Goal: Information Seeking & Learning: Learn about a topic

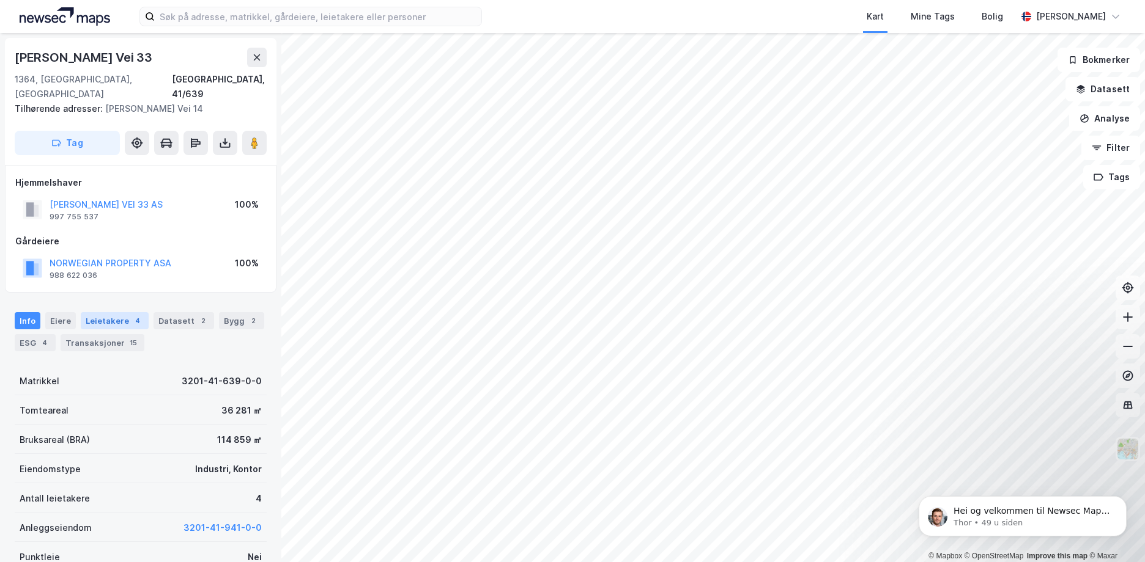
click at [99, 314] on div "Leietakere 4" at bounding box center [115, 320] width 68 height 17
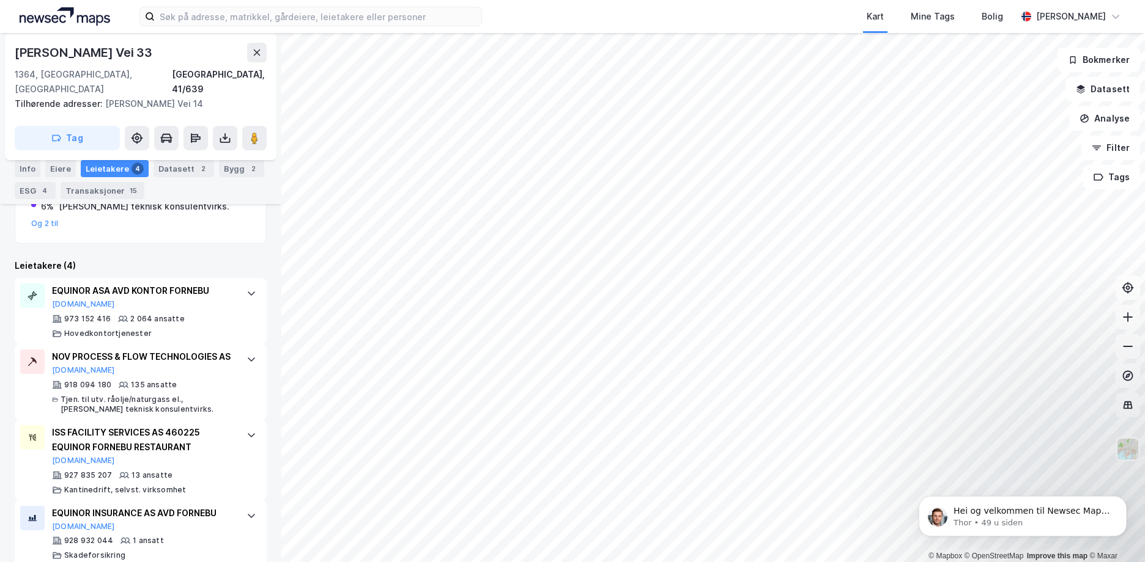
scroll to position [328, 0]
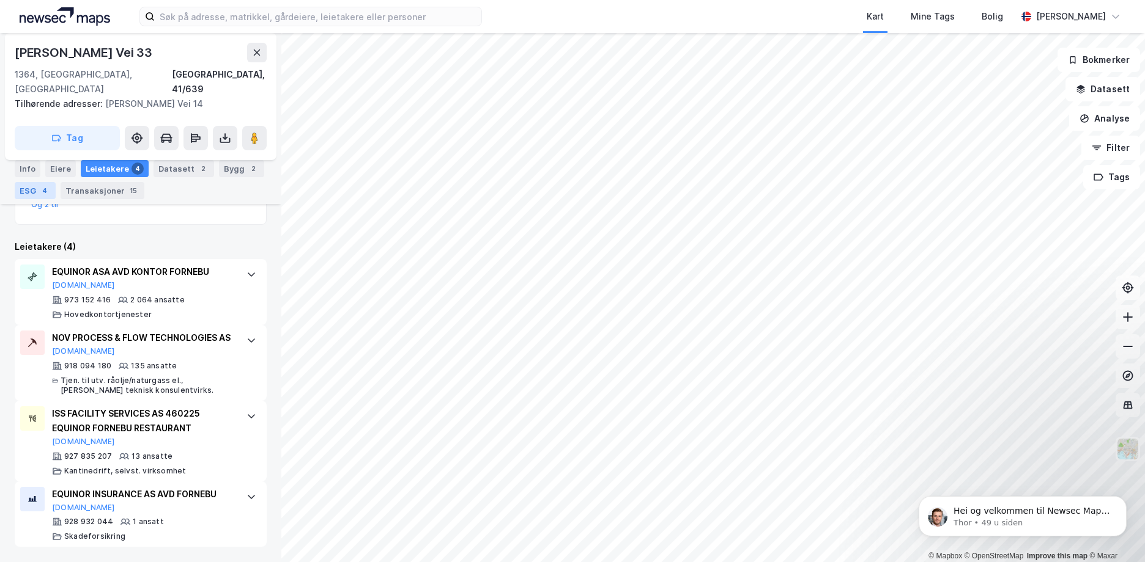
click at [42, 190] on div "4" at bounding box center [45, 191] width 12 height 12
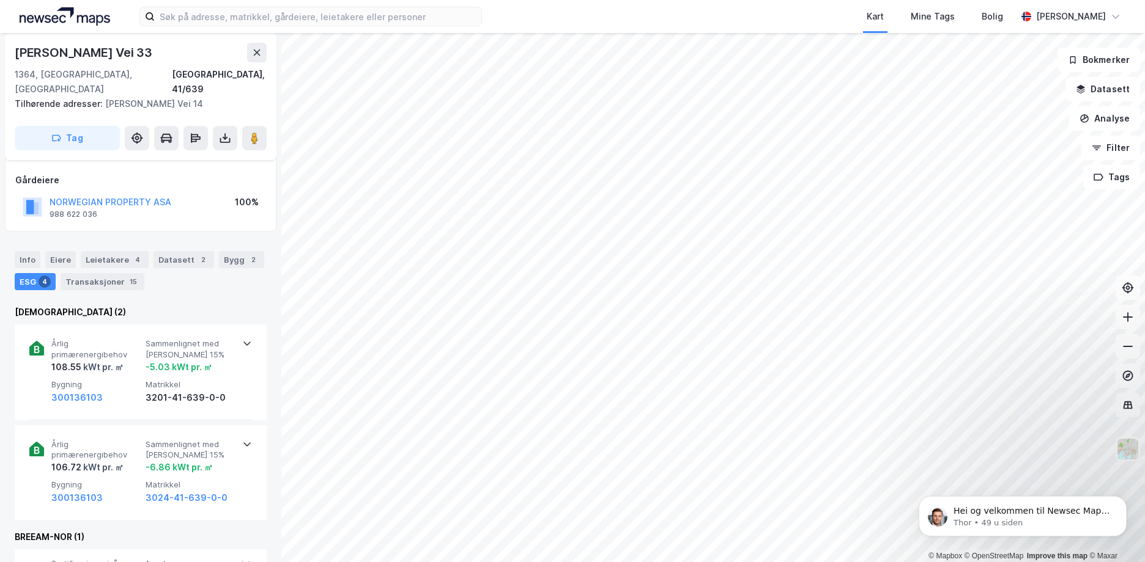
scroll to position [122, 0]
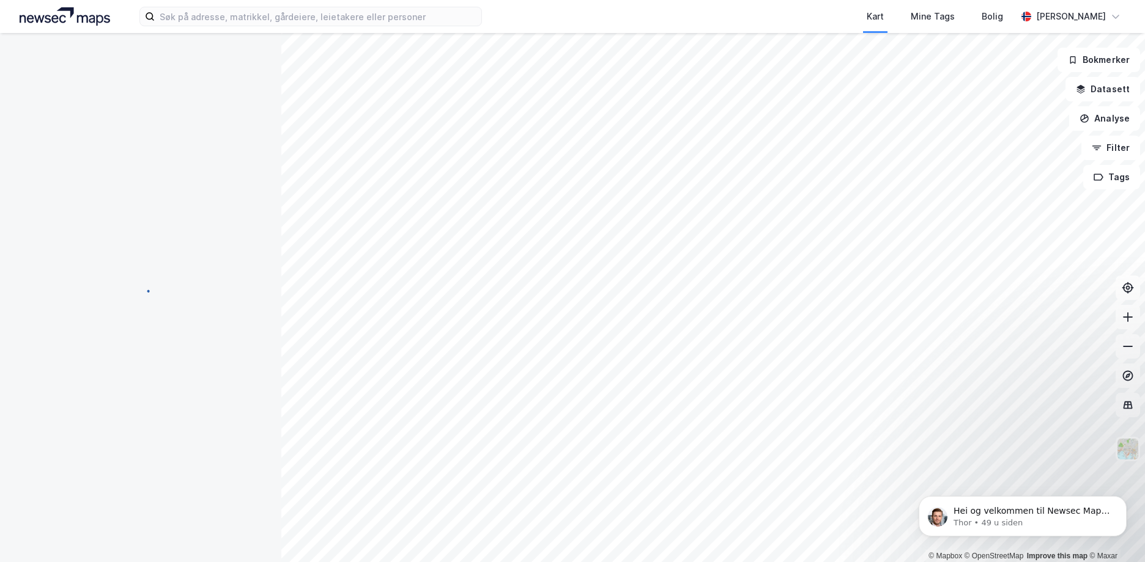
scroll to position [122, 0]
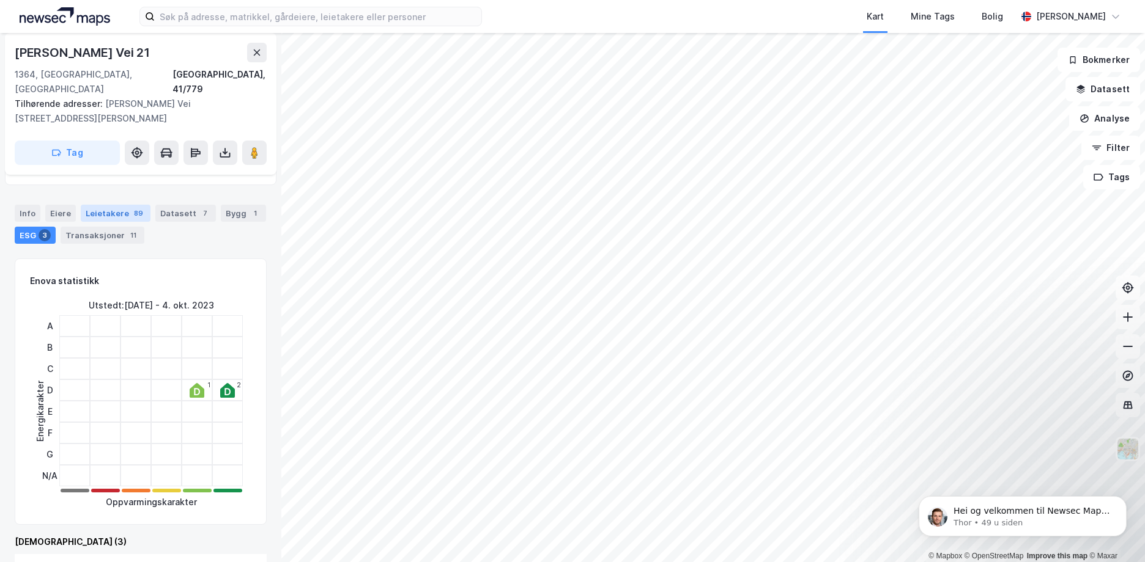
click at [107, 205] on div "Leietakere 89" at bounding box center [116, 213] width 70 height 17
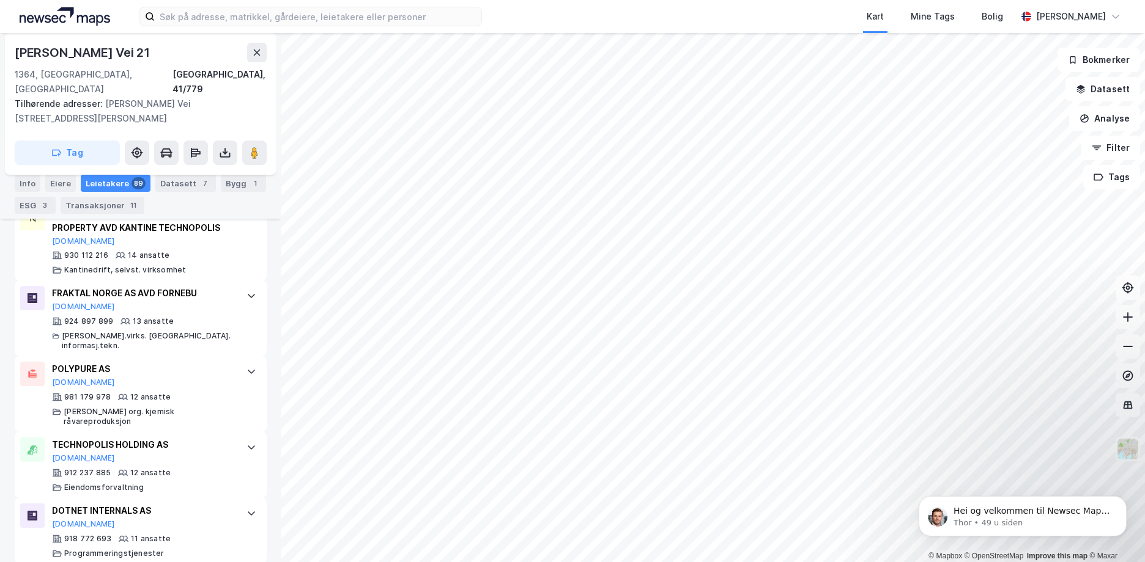
scroll to position [1895, 0]
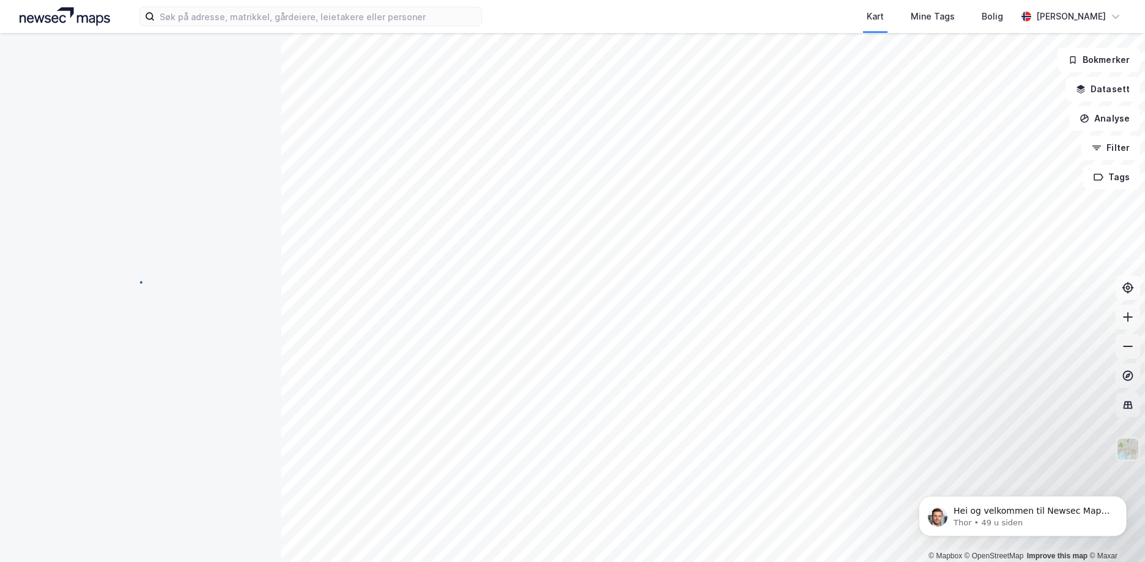
scroll to position [10, 0]
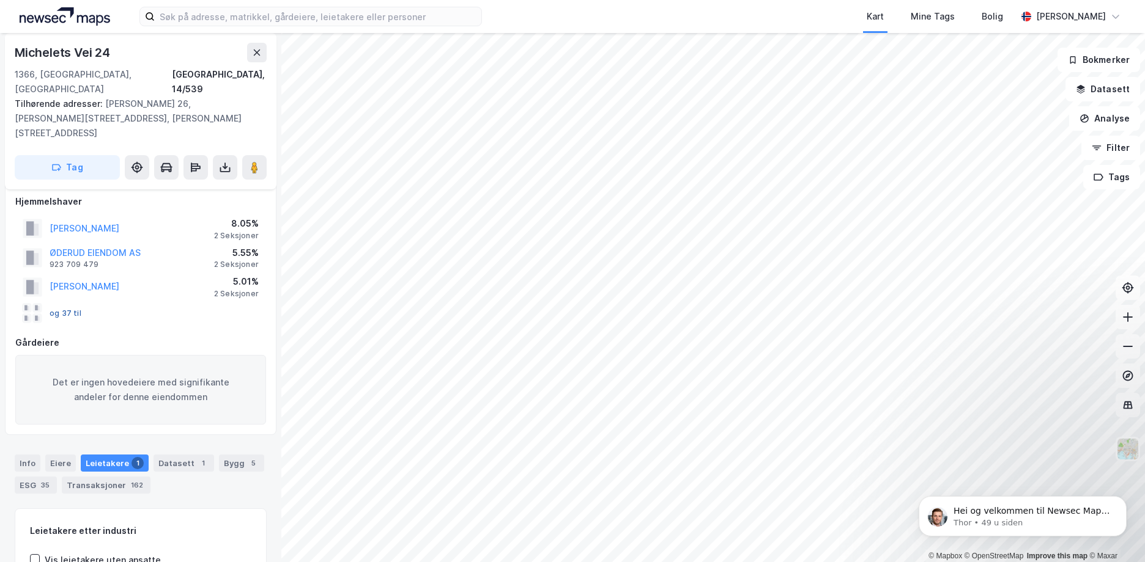
click at [0, 0] on button "og 37 til" at bounding box center [0, 0] width 0 height 0
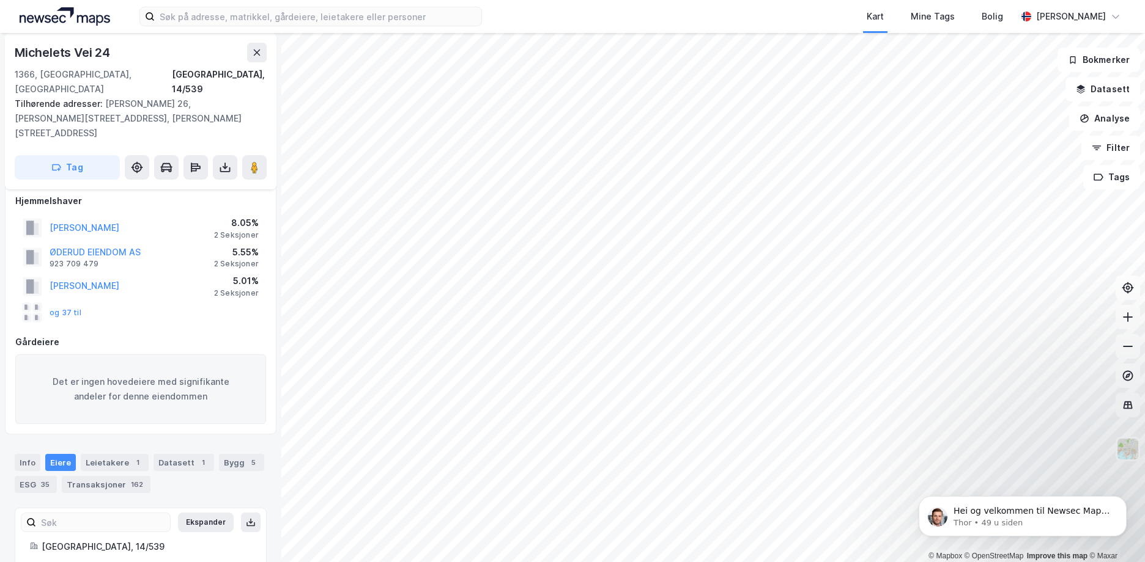
scroll to position [10, 0]
click at [0, 0] on button "og 37 til" at bounding box center [0, 0] width 0 height 0
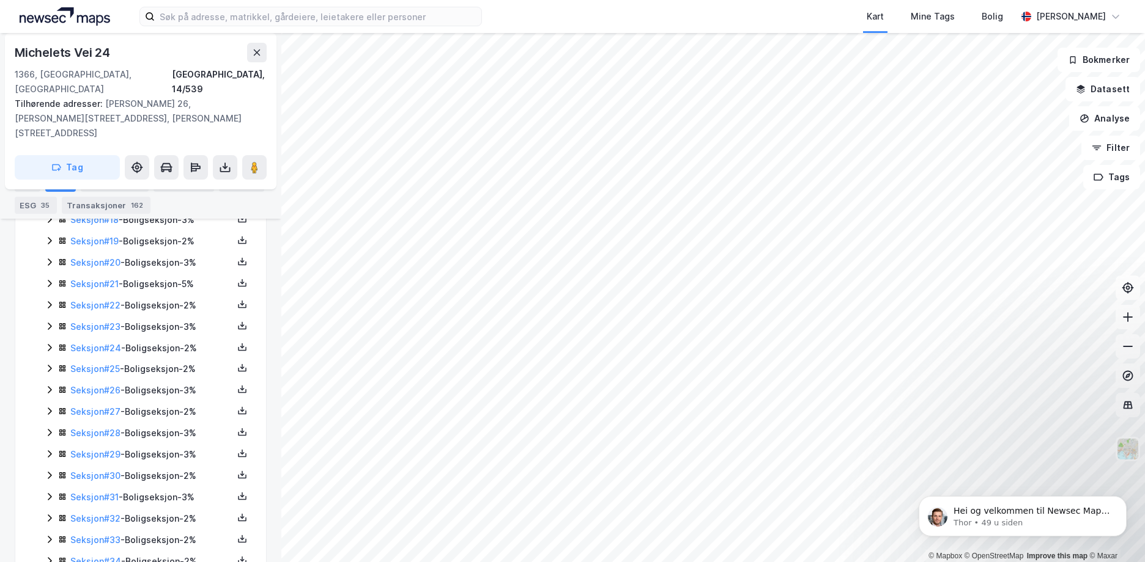
scroll to position [773, 0]
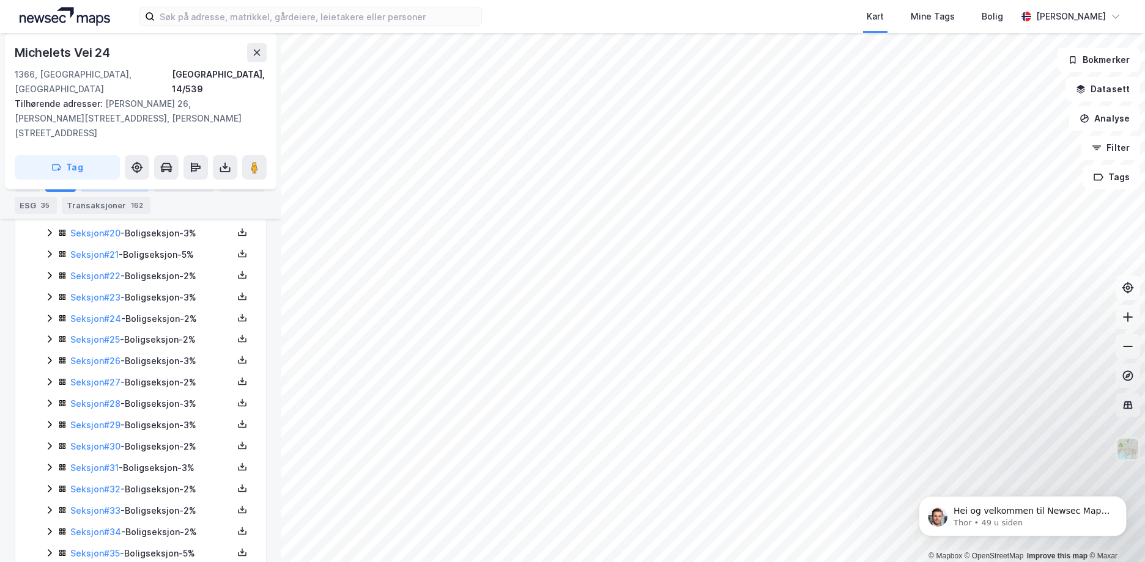
click at [103, 185] on div "Leietakere 1" at bounding box center [115, 183] width 68 height 17
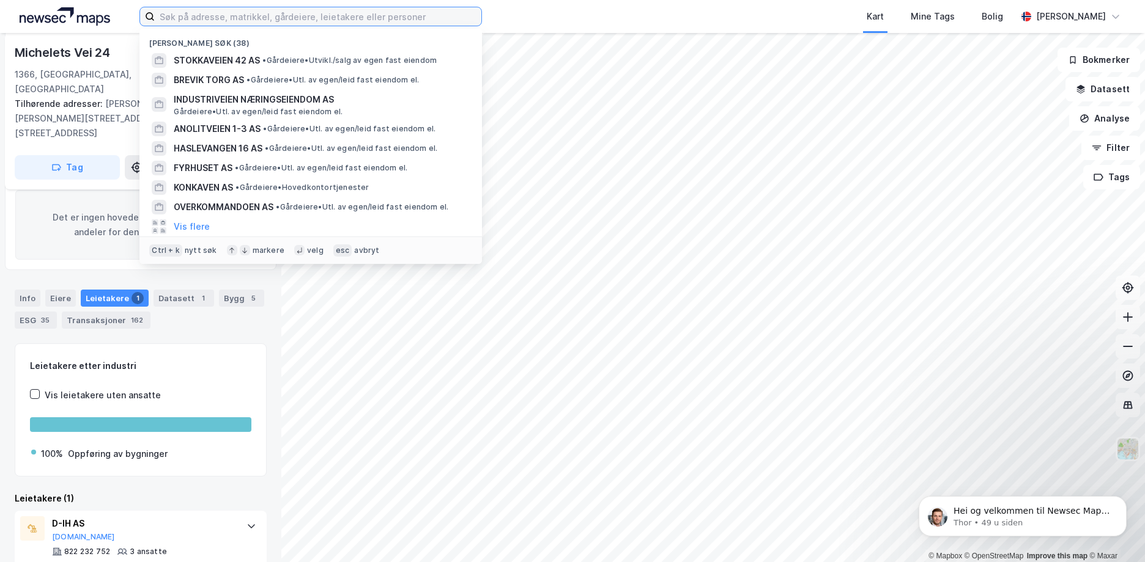
click at [330, 17] on input at bounding box center [318, 16] width 326 height 18
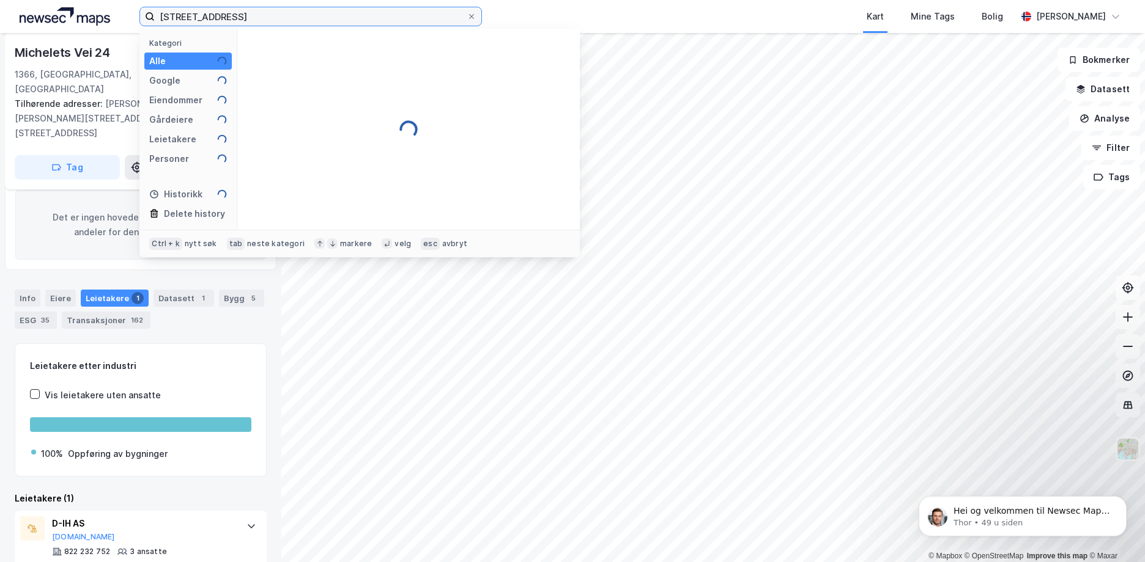
type input "[STREET_ADDRESS]"
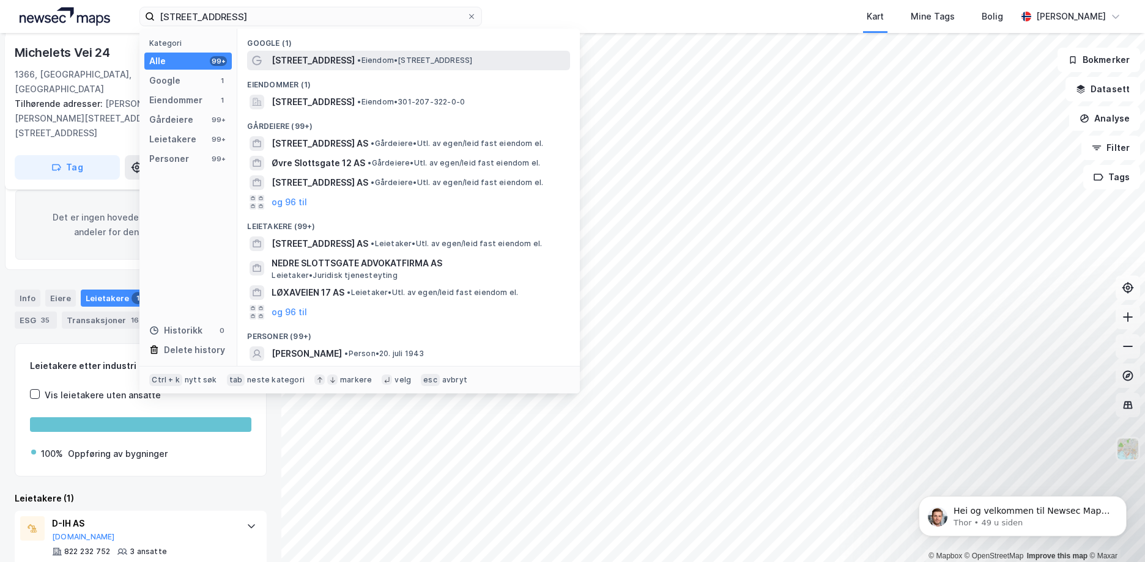
click at [364, 59] on span "• Eiendom • [STREET_ADDRESS]" at bounding box center [414, 61] width 115 height 10
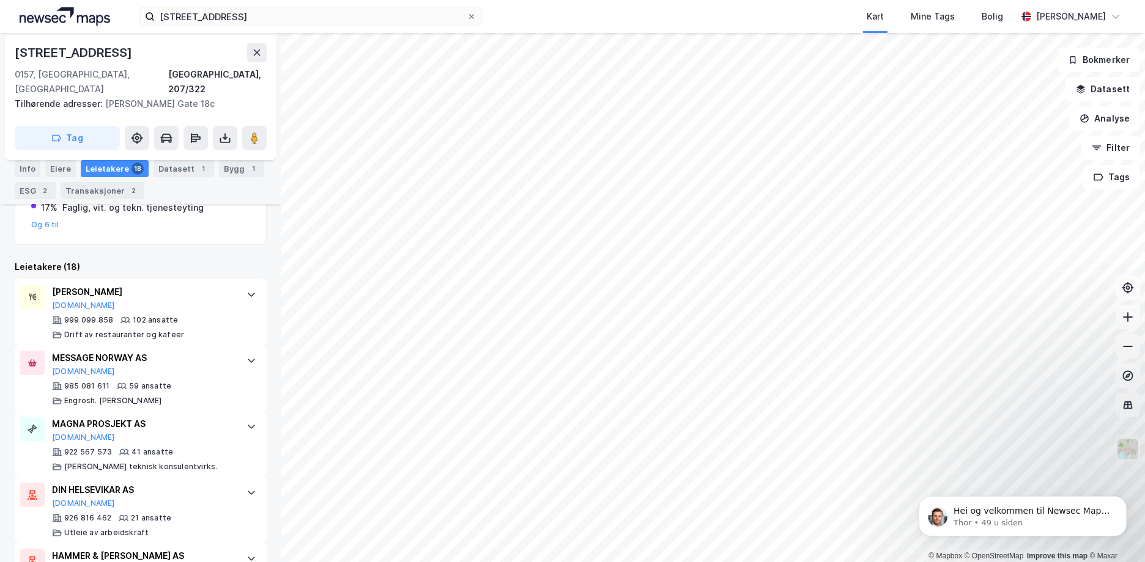
scroll to position [331, 0]
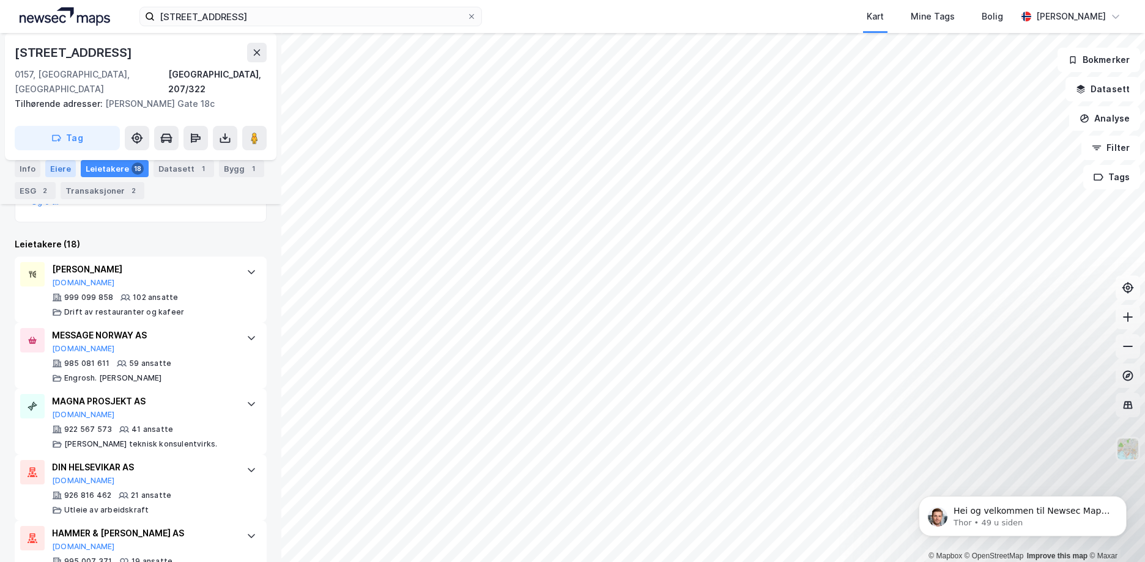
click at [57, 169] on div "Eiere" at bounding box center [60, 168] width 31 height 17
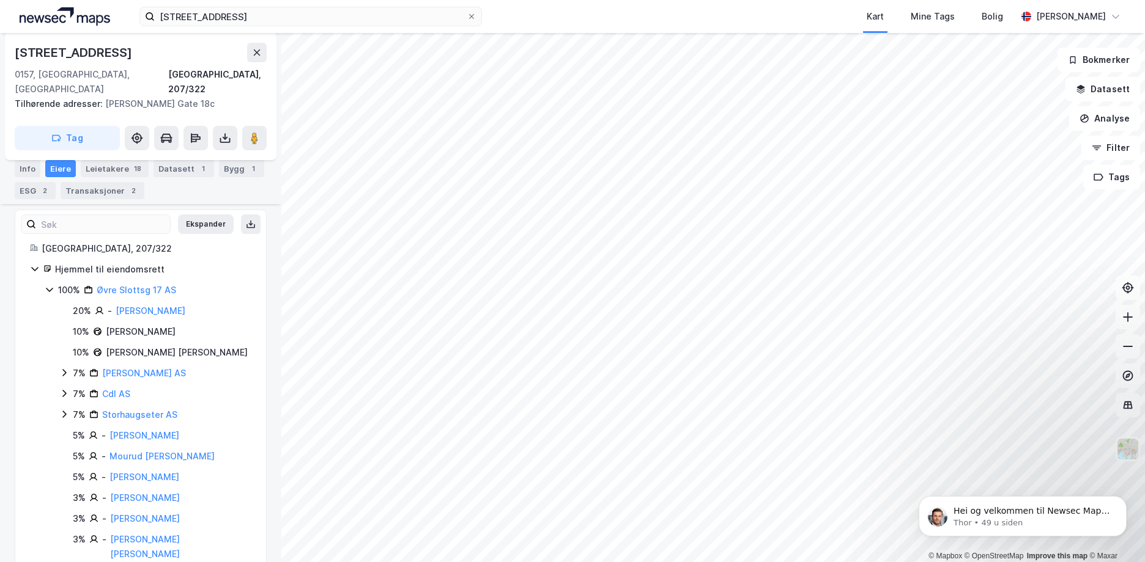
scroll to position [183, 0]
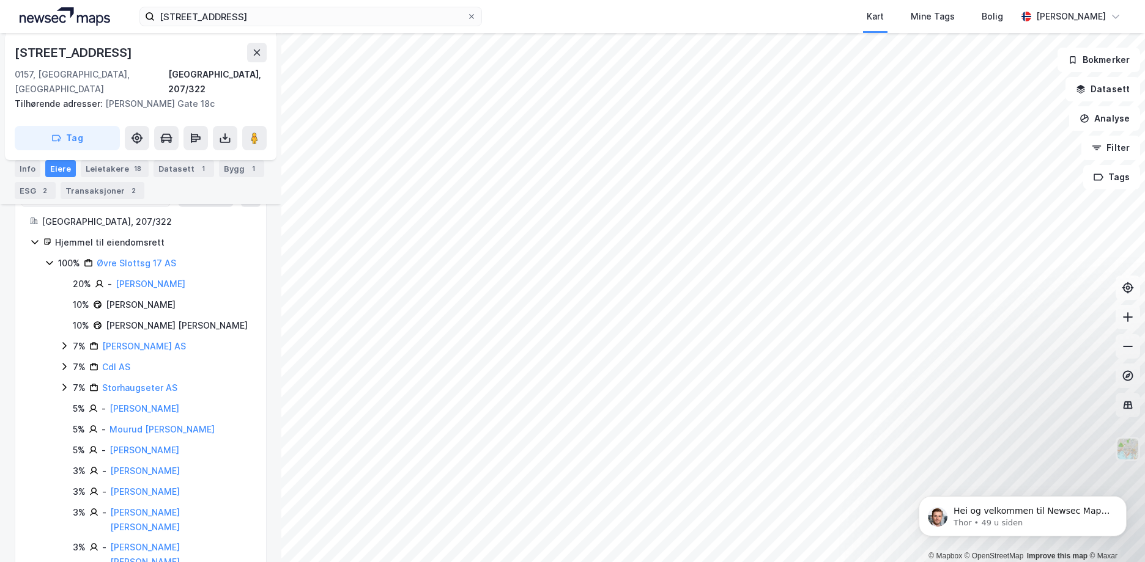
click at [61, 341] on icon at bounding box center [64, 346] width 10 height 10
click at [64, 383] on icon at bounding box center [64, 388] width 10 height 10
click at [64, 426] on icon at bounding box center [64, 429] width 4 height 7
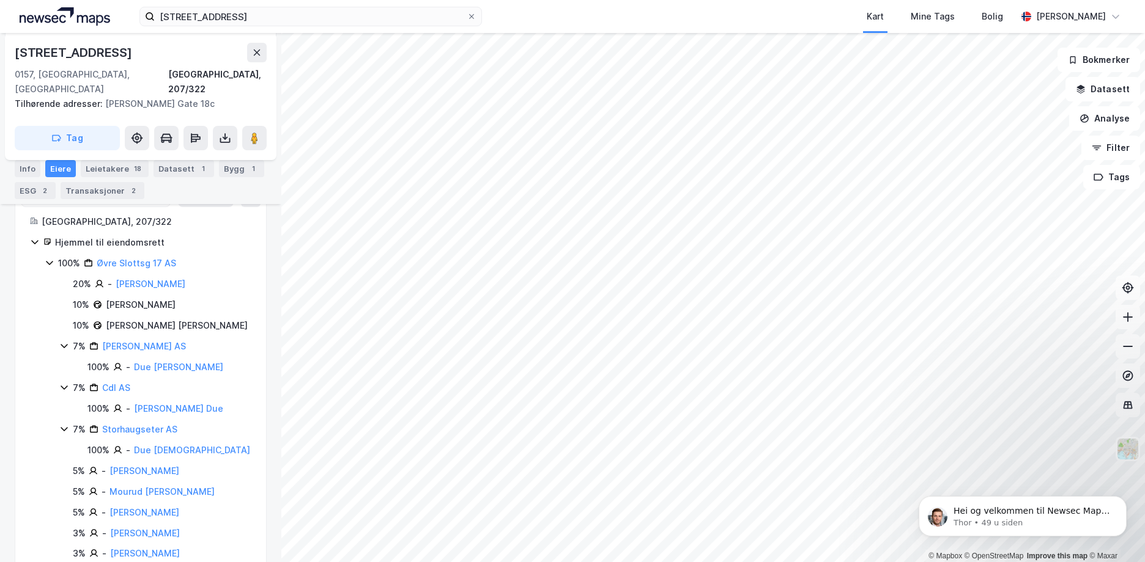
scroll to position [122, 0]
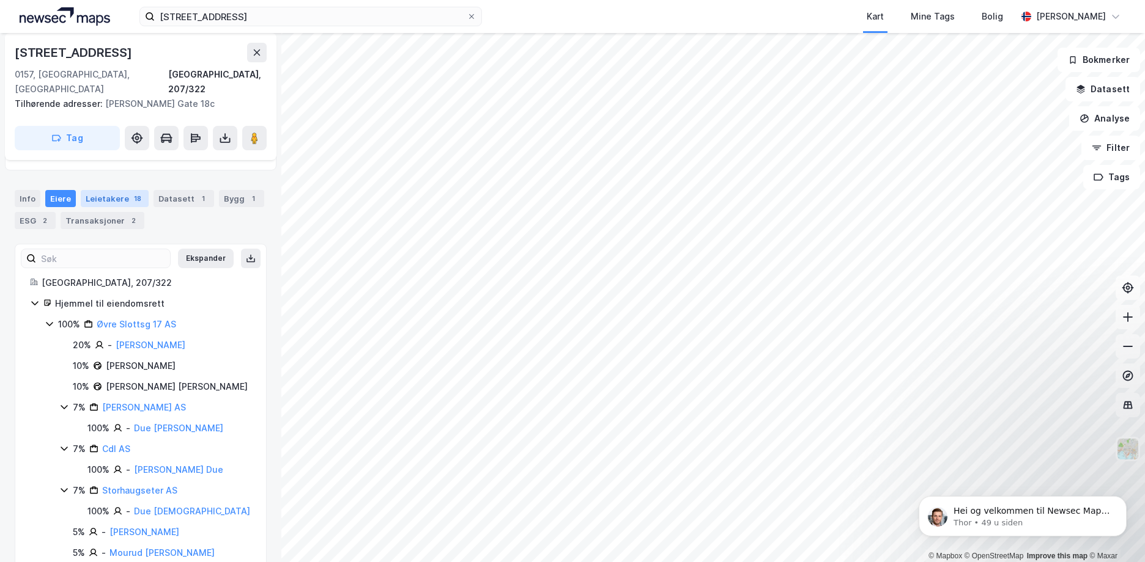
click at [120, 190] on div "Leietakere 18" at bounding box center [115, 198] width 68 height 17
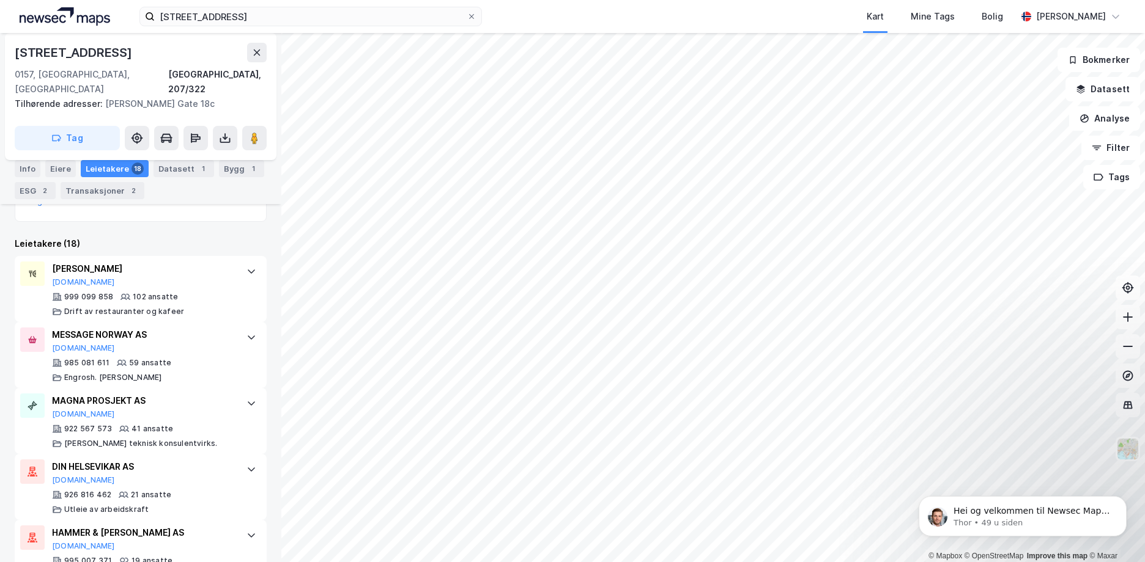
scroll to position [367, 0]
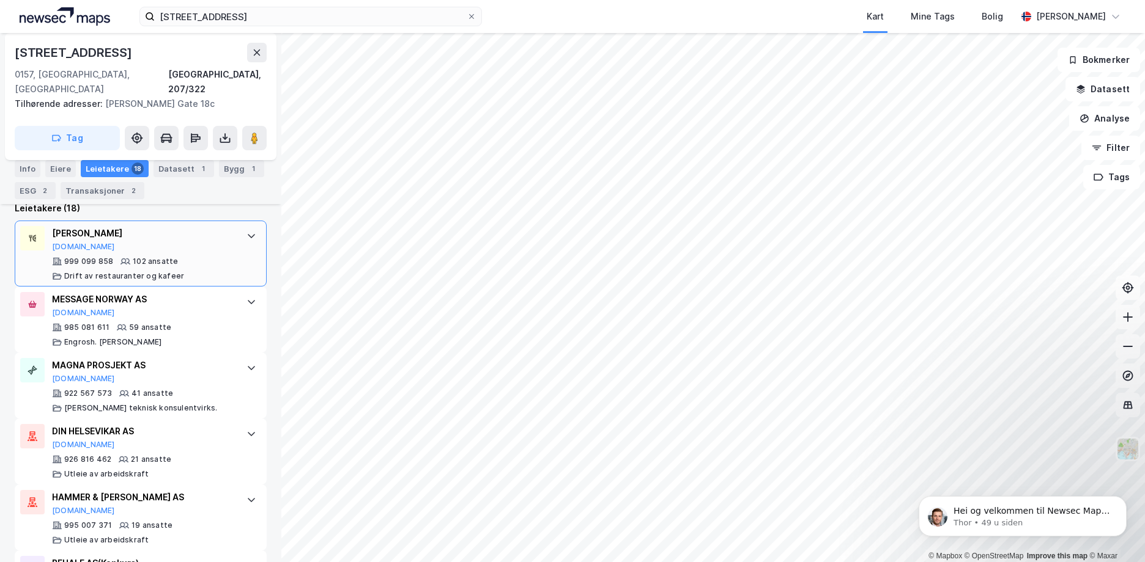
click at [233, 234] on div "[PERSON_NAME] [DOMAIN_NAME] 999 099 858 102 ansatte Drift av restauranter og ka…" at bounding box center [141, 254] width 252 height 66
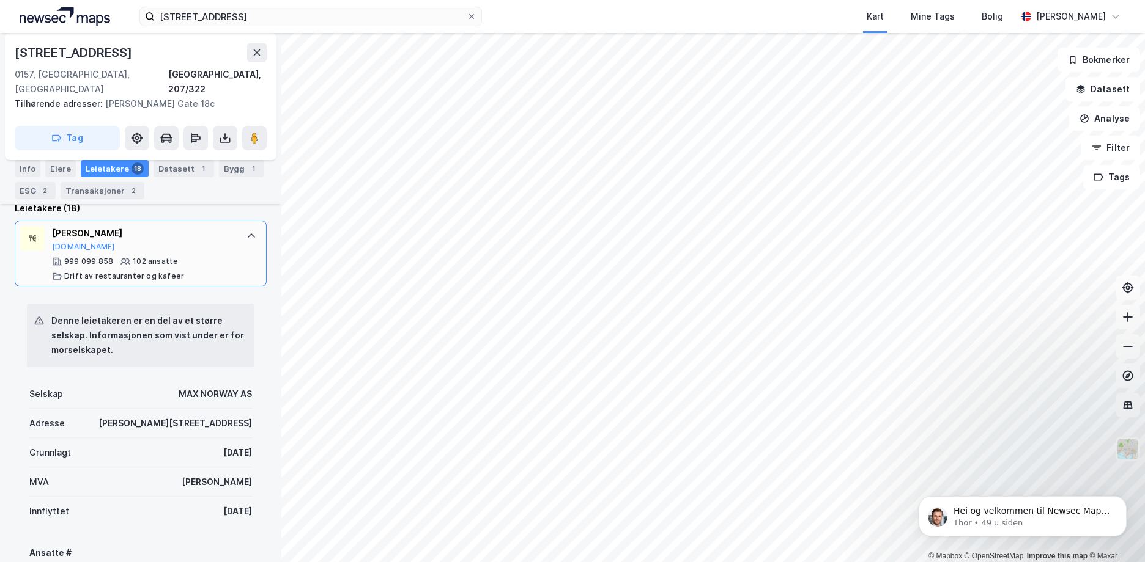
click at [230, 241] on div "[PERSON_NAME] [DOMAIN_NAME] 999 099 858 102 ansatte Drift av restauranter og ka…" at bounding box center [141, 254] width 252 height 66
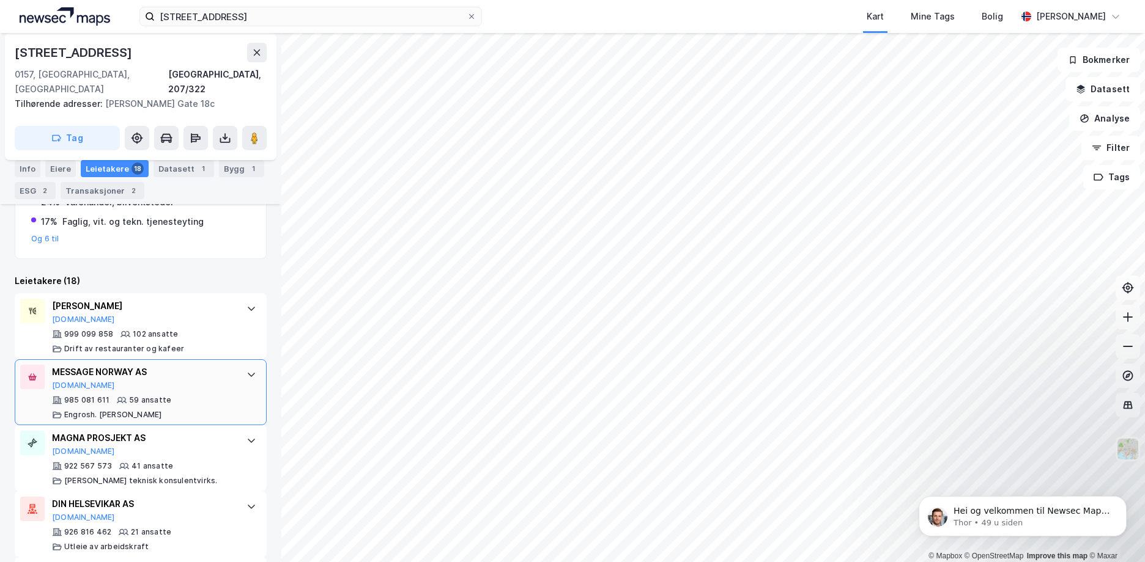
scroll to position [233, 0]
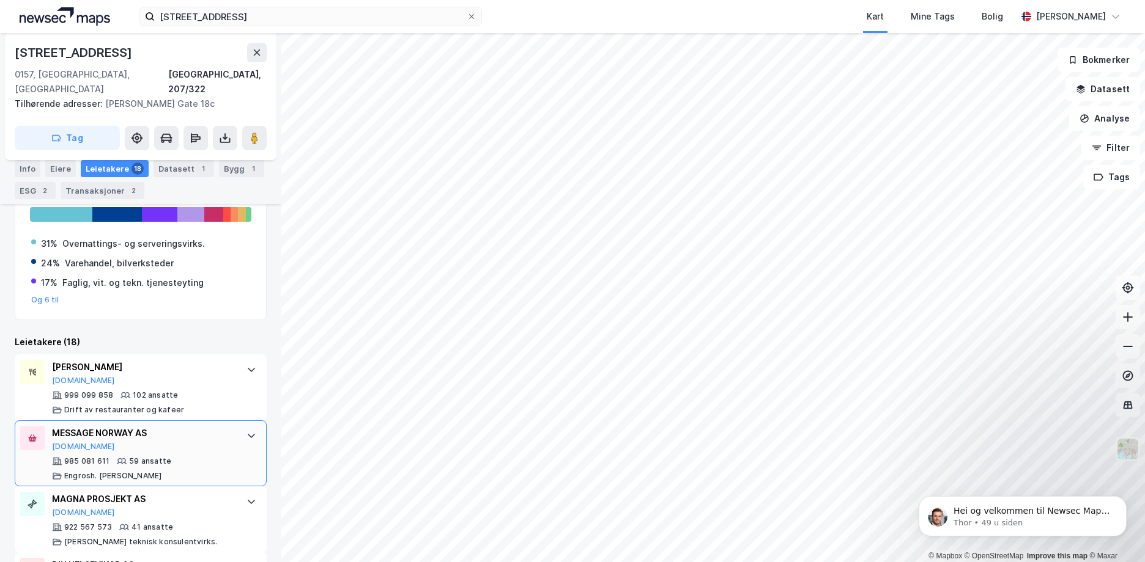
click at [116, 432] on div "MESSAGE NORWAY AS [DOMAIN_NAME]" at bounding box center [143, 439] width 182 height 26
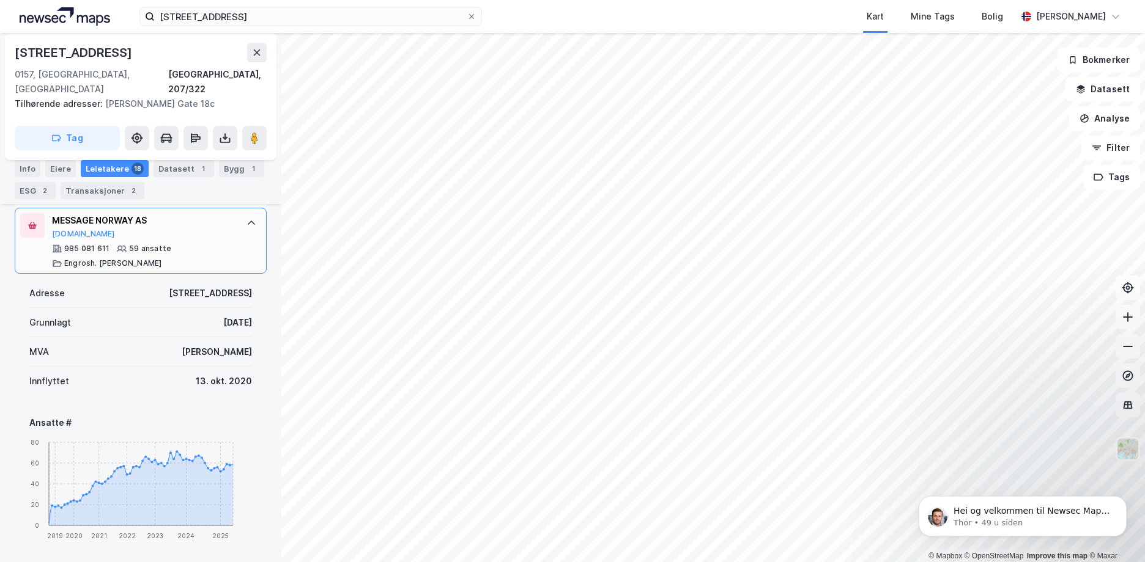
scroll to position [478, 0]
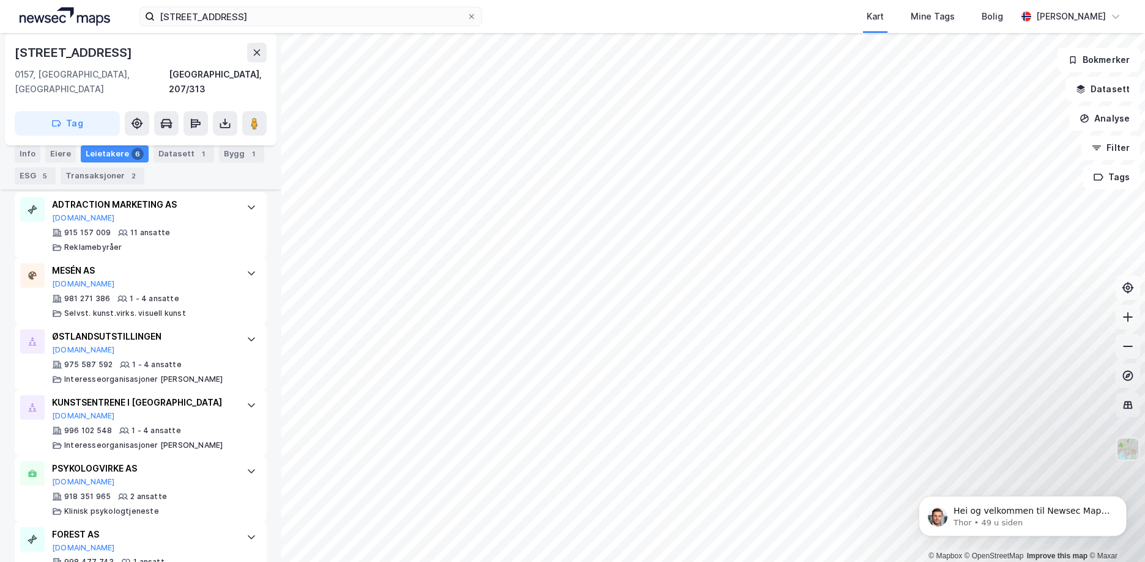
scroll to position [407, 0]
